Goal: Navigation & Orientation: Find specific page/section

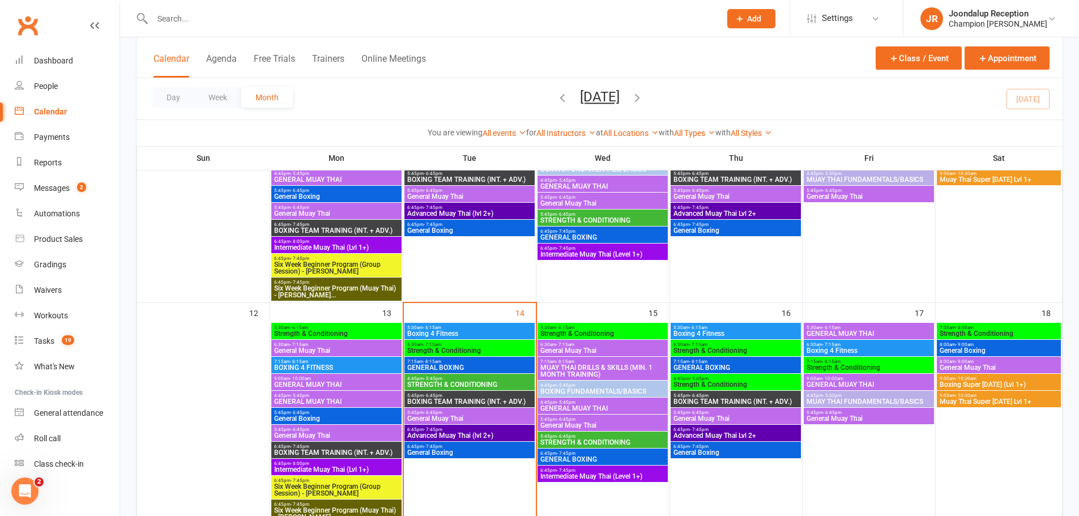
scroll to position [340, 0]
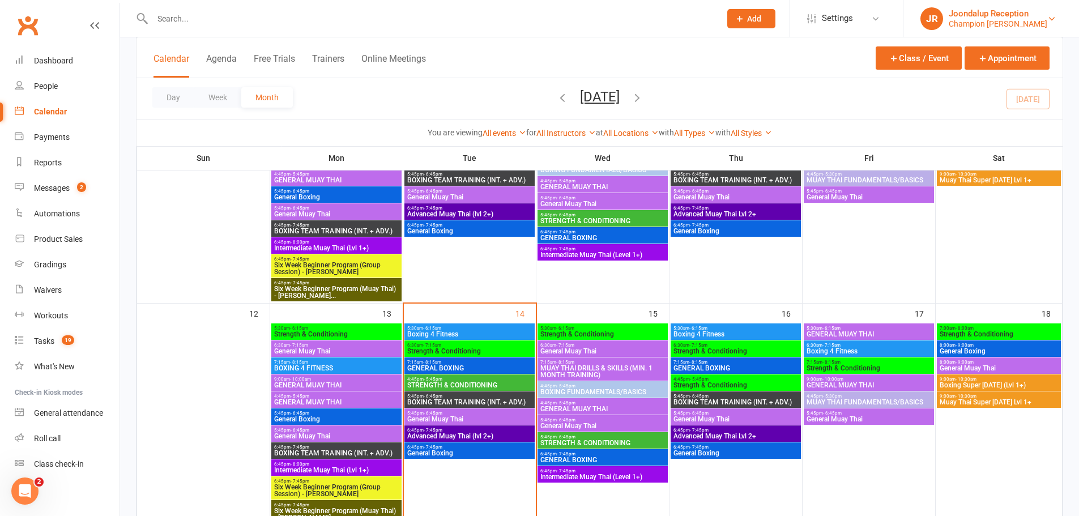
click at [1029, 20] on div "Champion [PERSON_NAME]" at bounding box center [997, 24] width 99 height 10
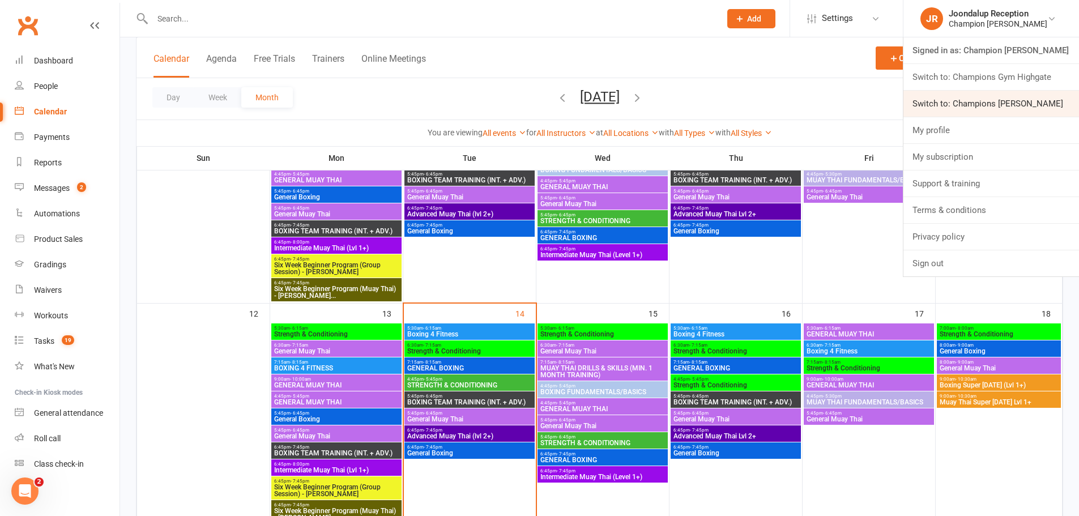
click at [1032, 99] on link "Switch to: Champions [PERSON_NAME]" at bounding box center [991, 104] width 176 height 26
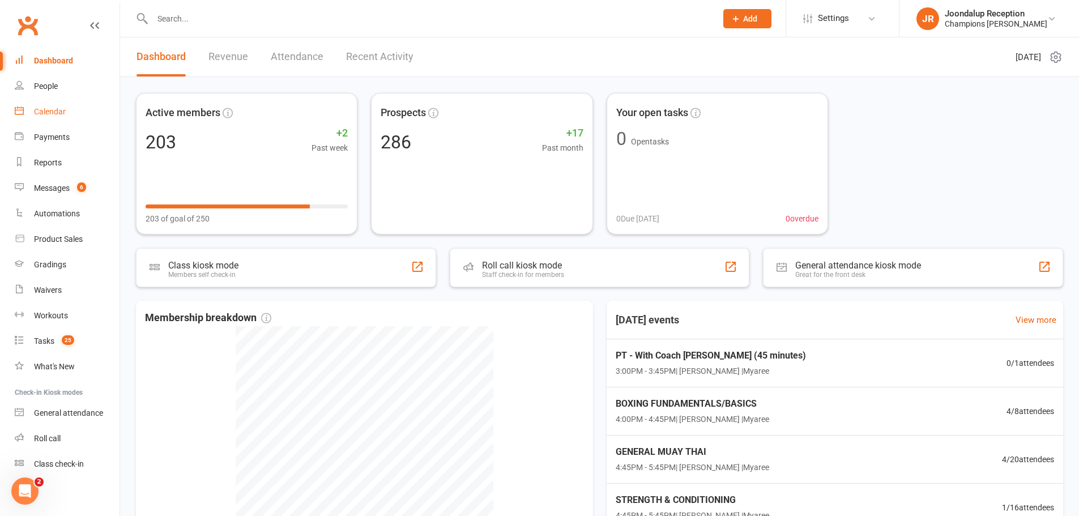
click at [45, 106] on link "Calendar" at bounding box center [67, 111] width 105 height 25
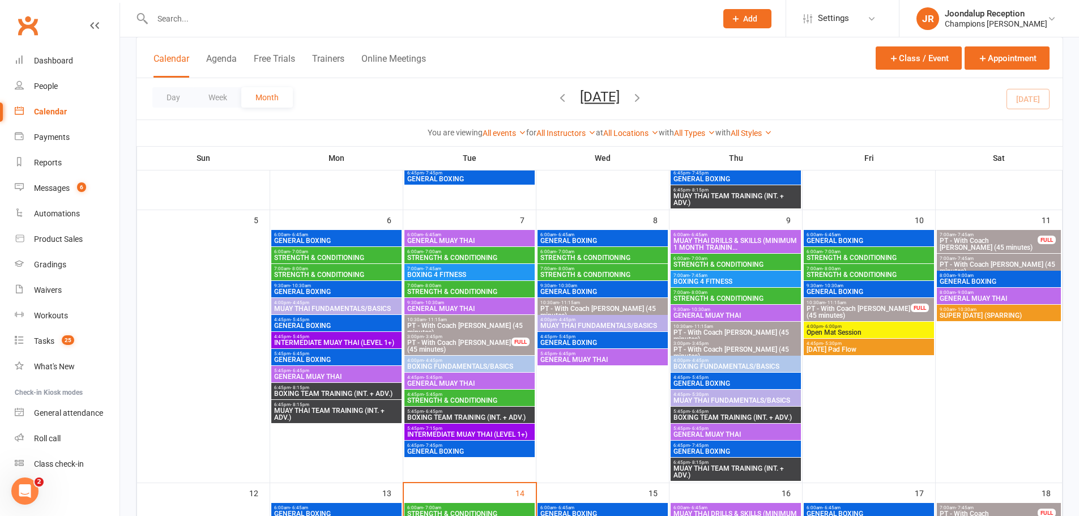
scroll to position [283, 0]
